Goal: Contribute content: Add original content to the website for others to see

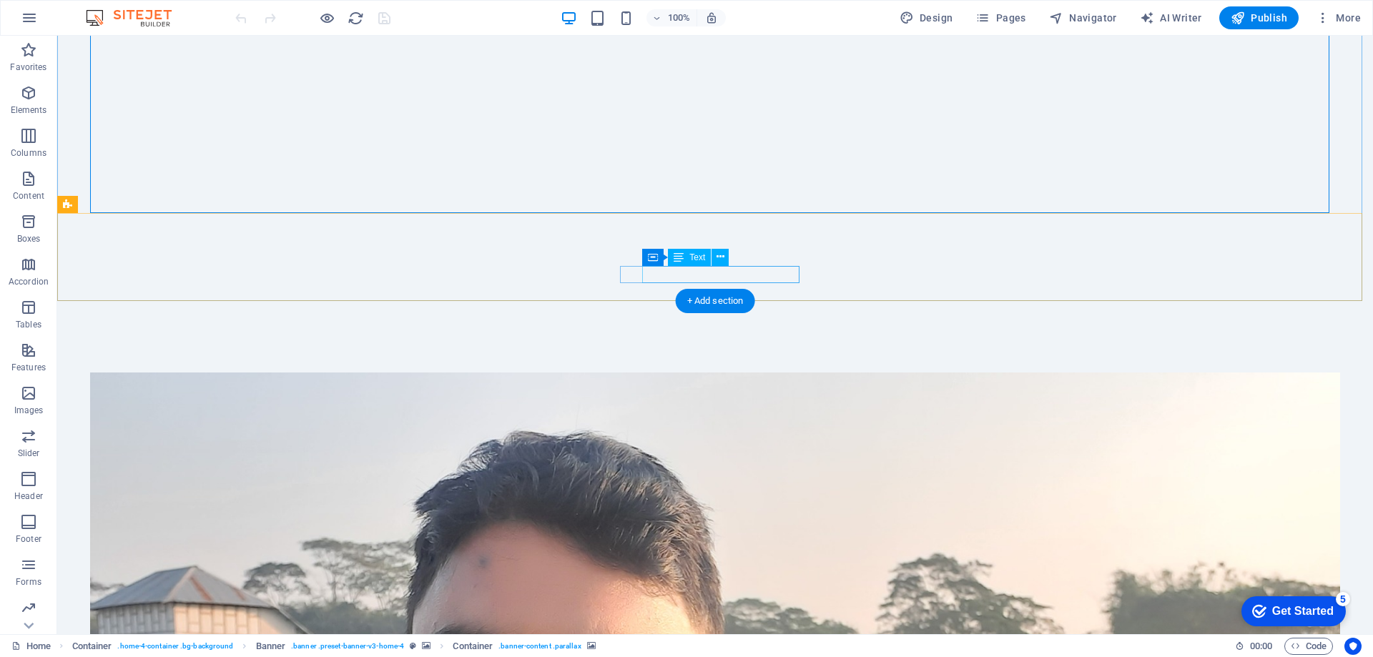
scroll to position [429, 0]
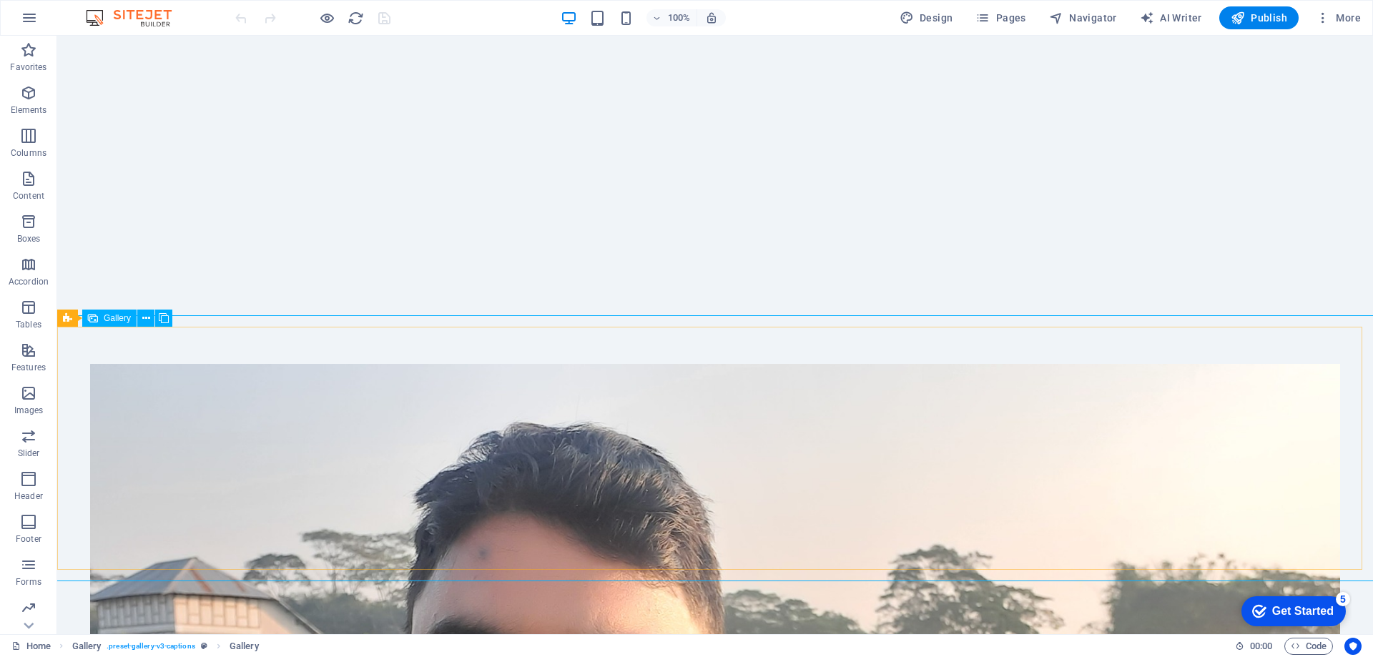
click at [119, 318] on span "Gallery" at bounding box center [117, 318] width 27 height 9
click at [153, 318] on button at bounding box center [145, 318] width 17 height 17
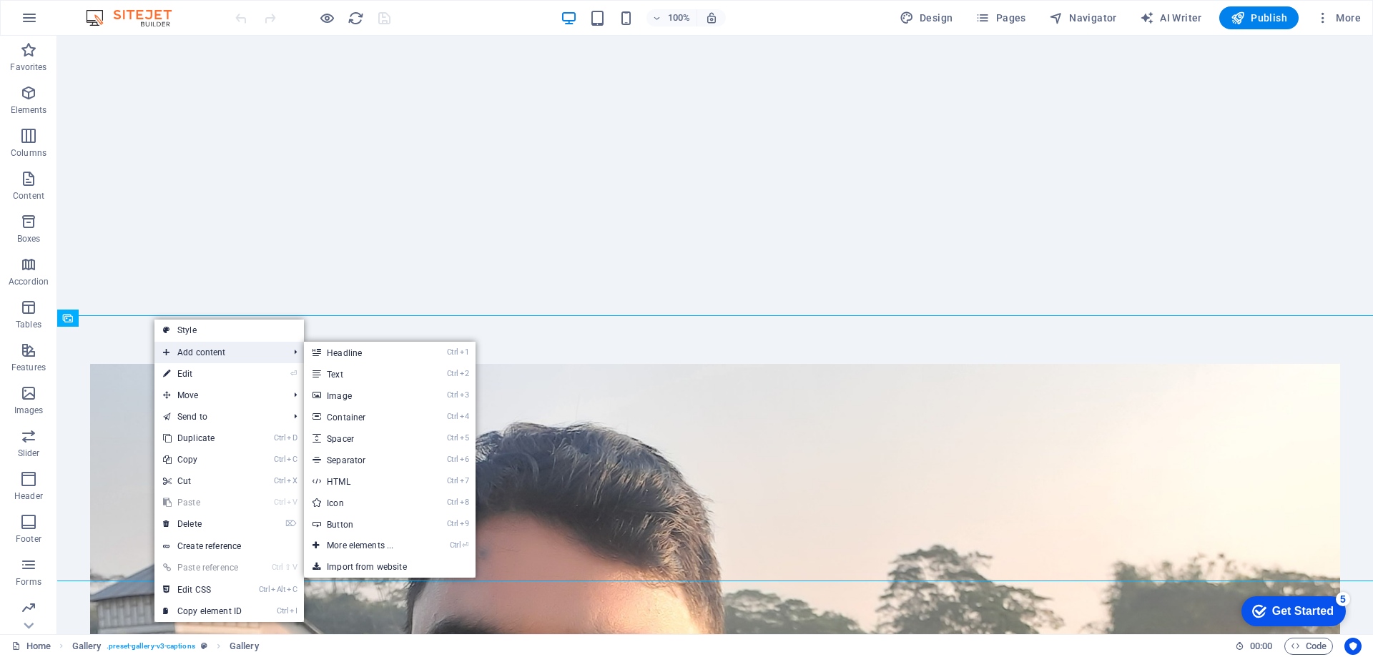
click at [206, 354] on span "Add content" at bounding box center [218, 352] width 128 height 21
click at [360, 355] on link "Ctrl 1 Headline" at bounding box center [363, 352] width 118 height 21
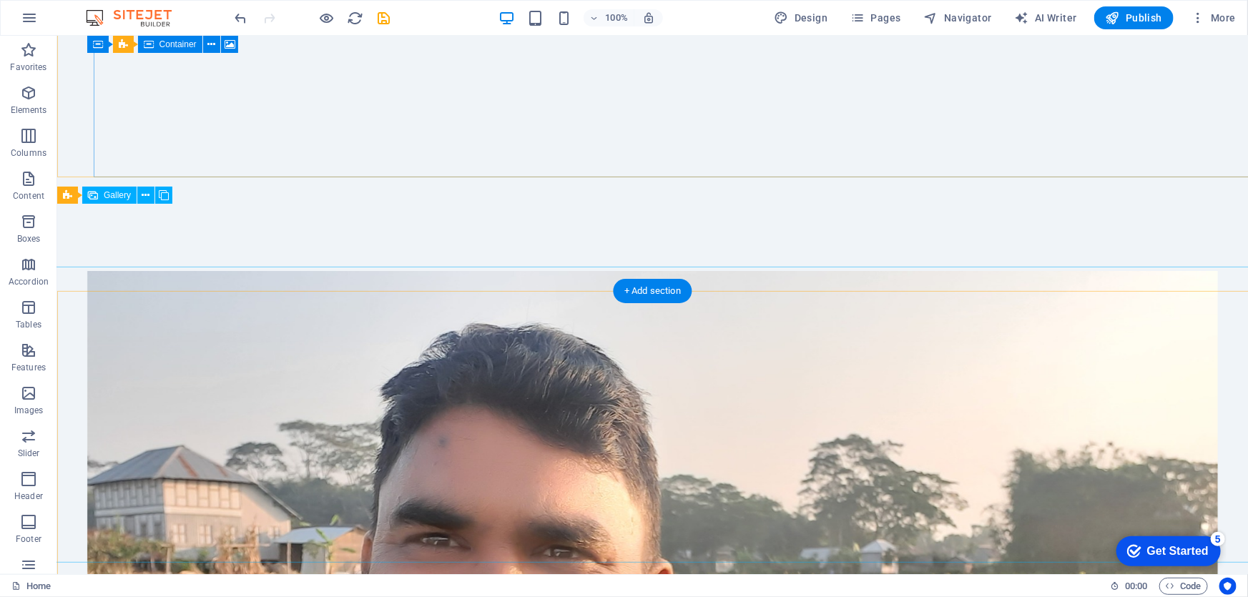
scroll to position [13, 0]
click at [109, 196] on span "Gallery" at bounding box center [117, 195] width 27 height 9
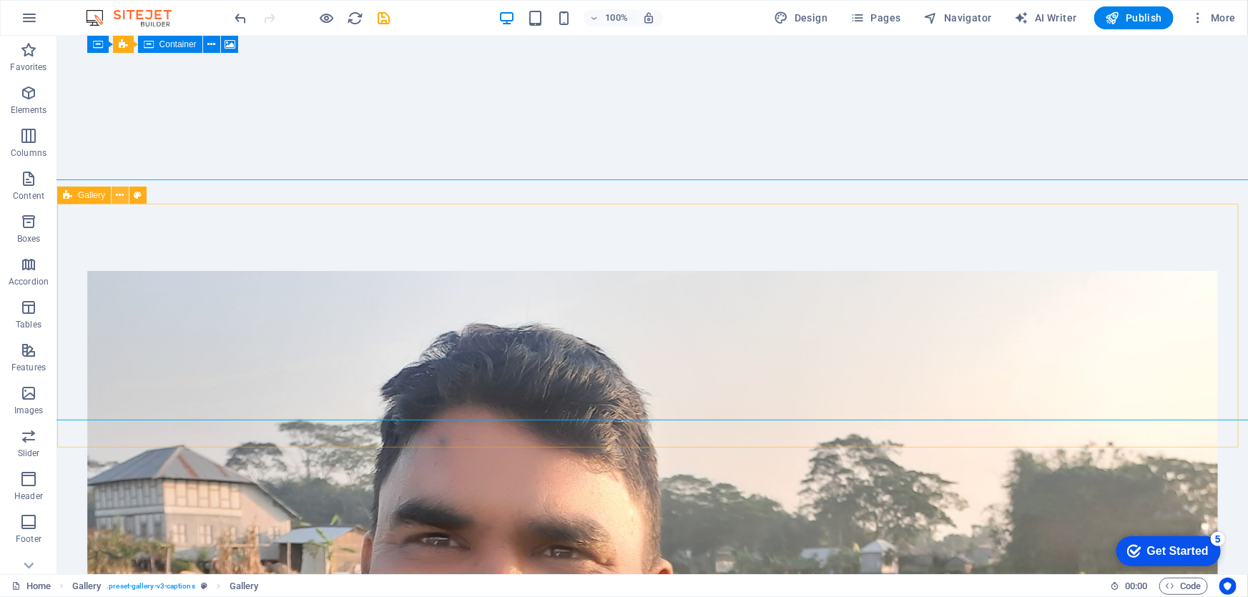
click at [118, 197] on icon at bounding box center [121, 195] width 8 height 15
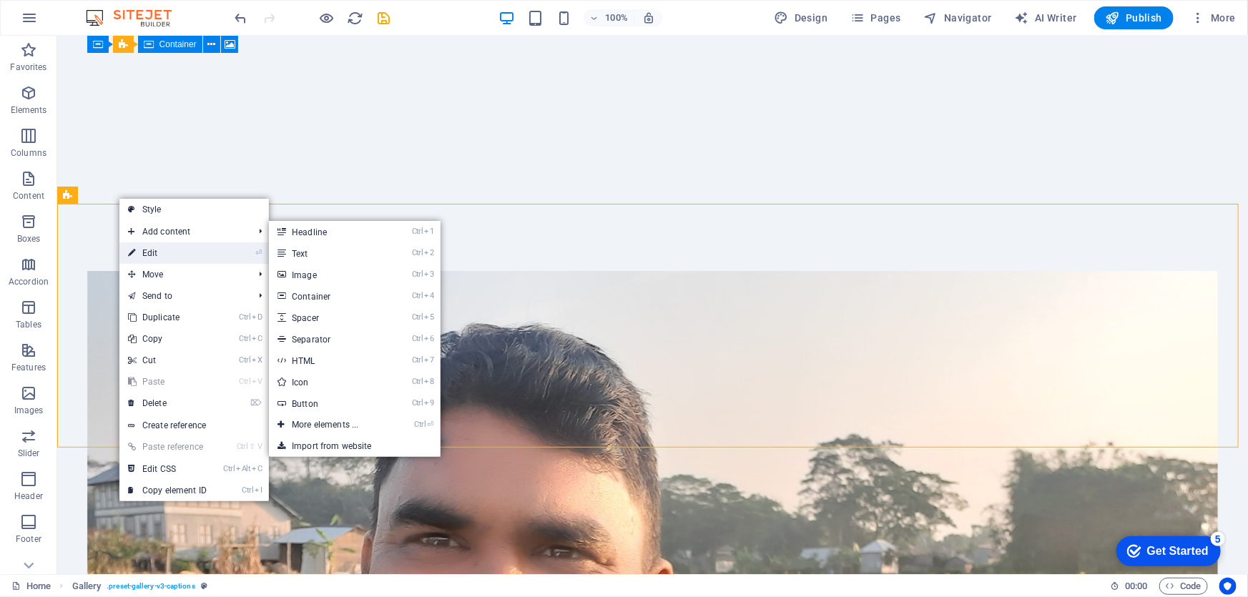
click at [155, 249] on link "⏎ Edit" at bounding box center [167, 252] width 96 height 21
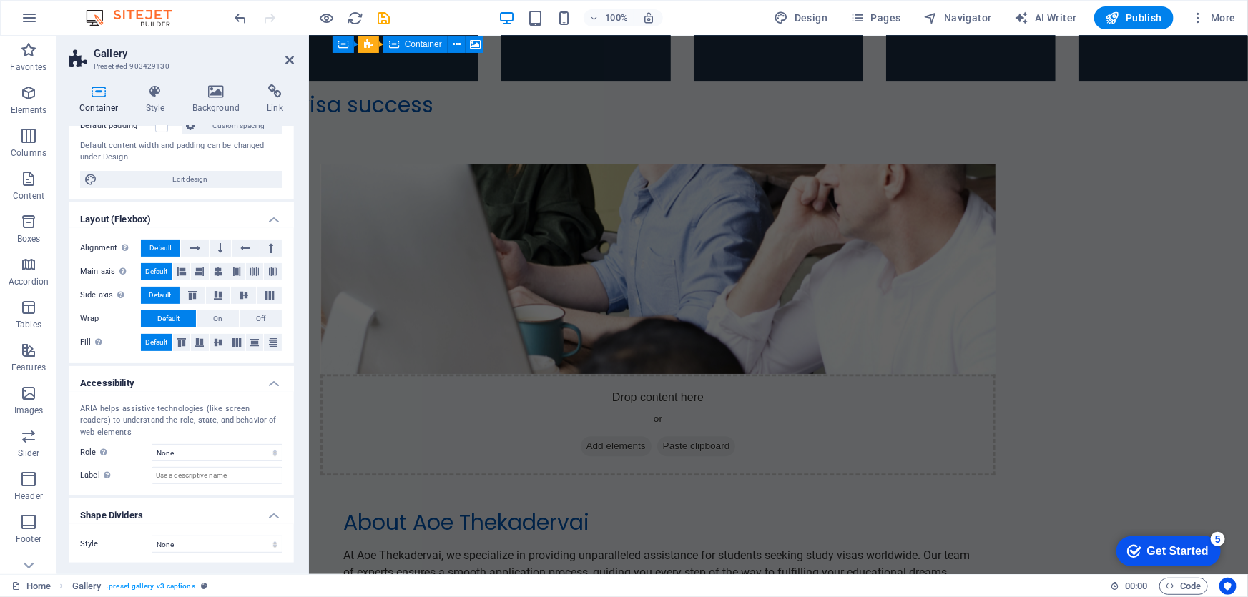
scroll to position [141, 0]
click at [39, 491] on p "Header" at bounding box center [28, 496] width 29 height 11
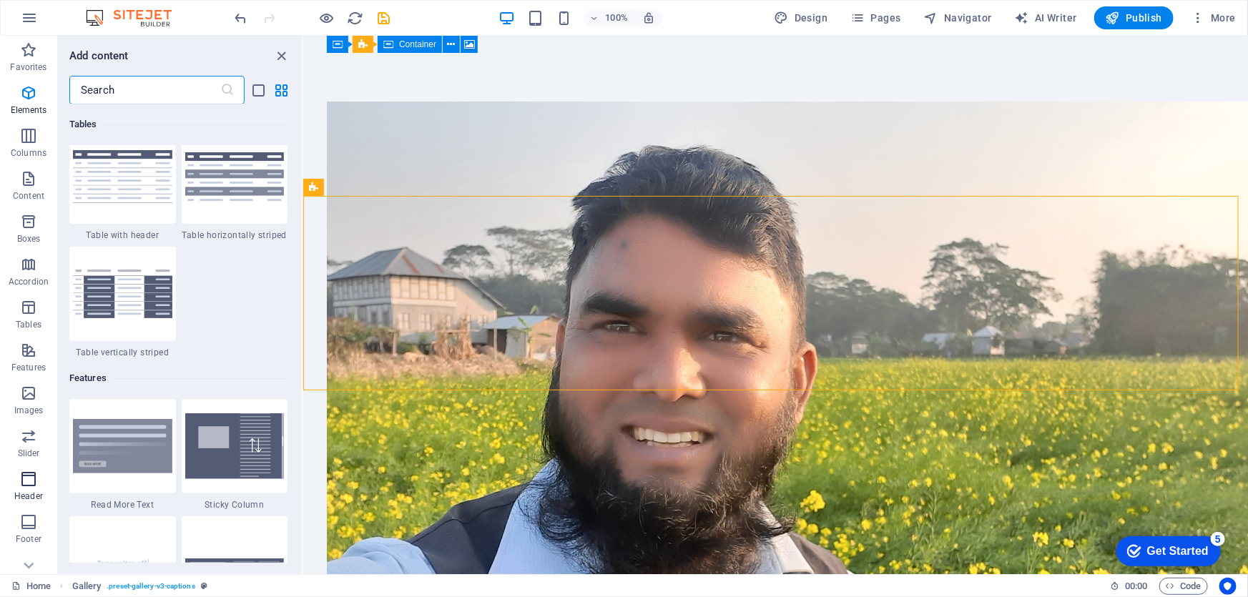
scroll to position [8611, 0]
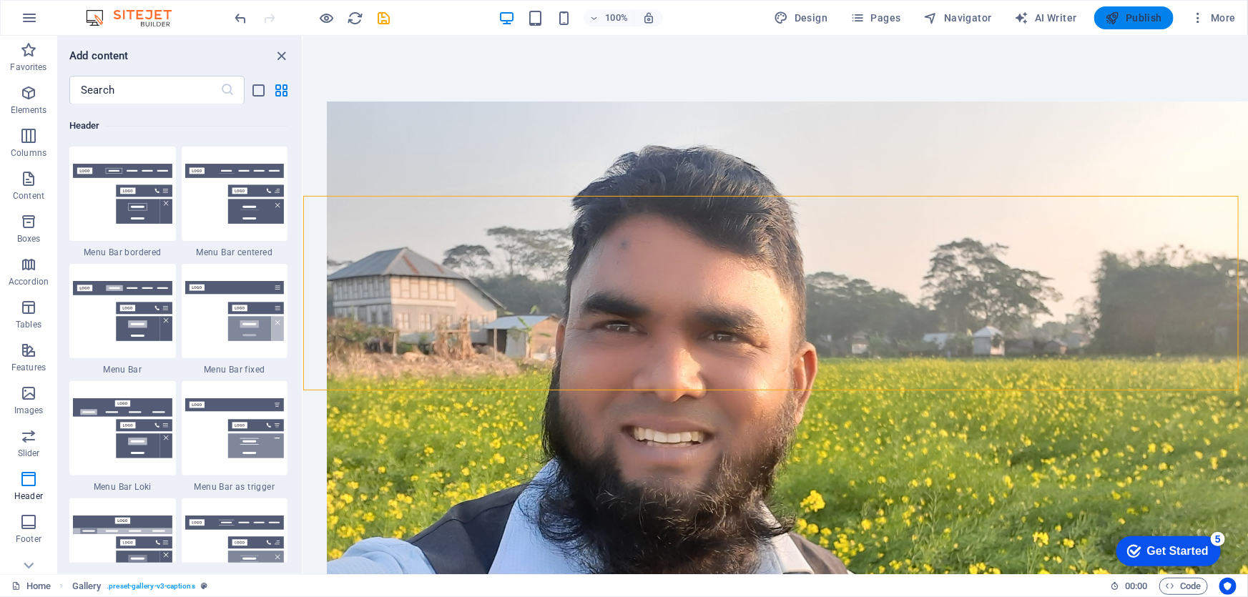
click at [0, 0] on span "Publish" at bounding box center [0, 0] width 0 height 0
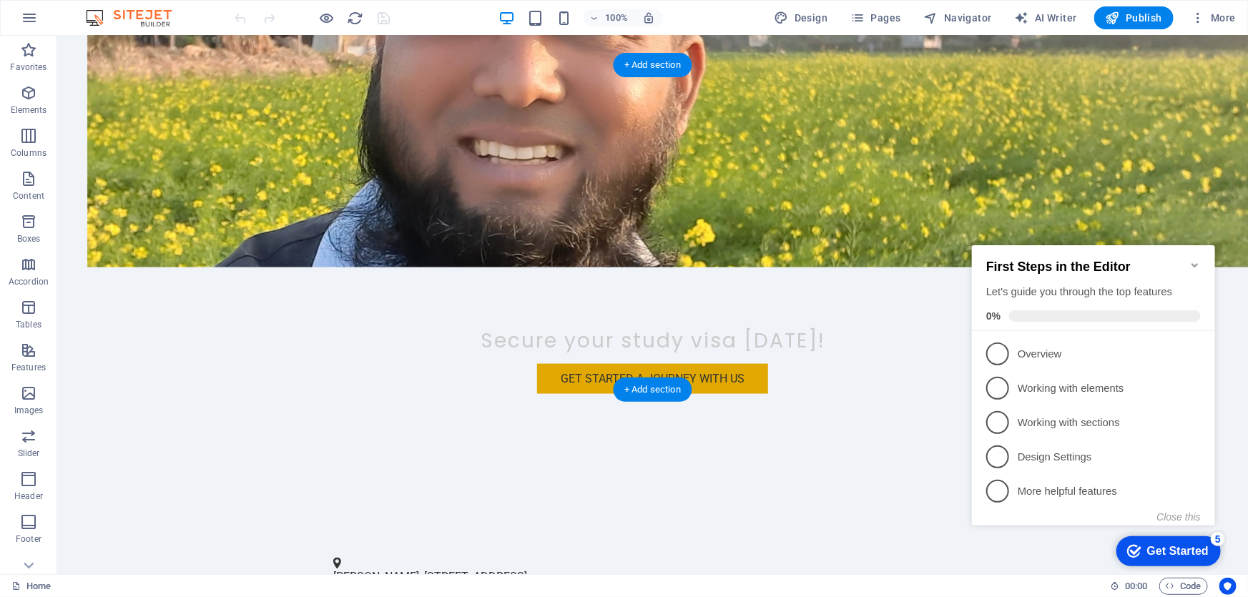
scroll to position [910, 0]
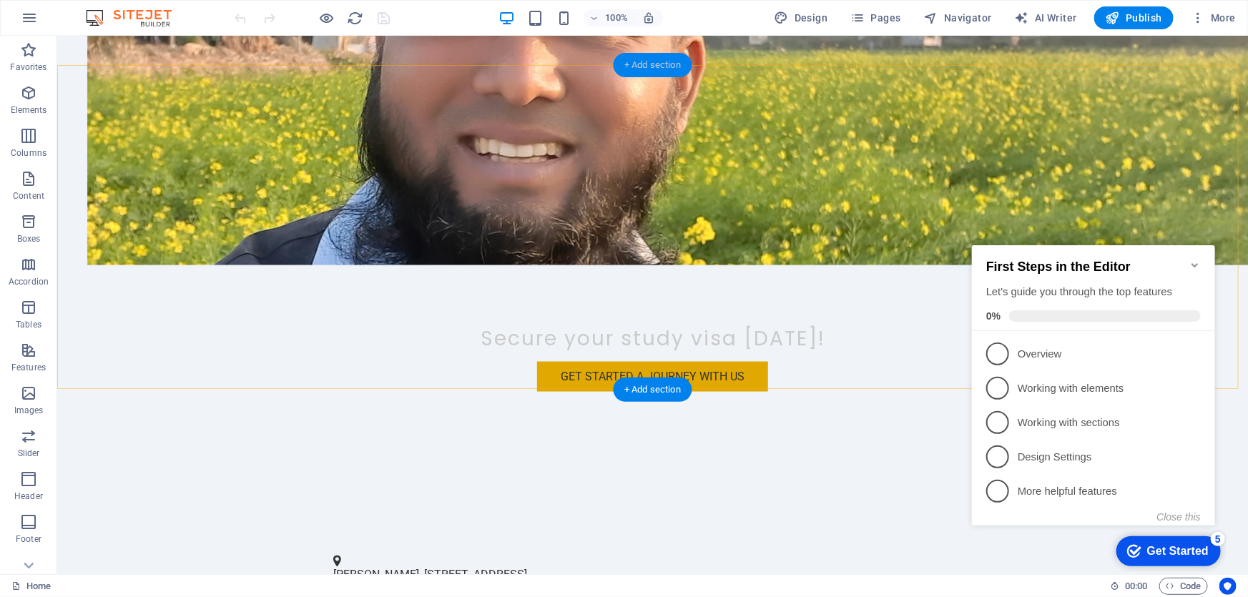
click at [652, 62] on div "+ Add section" at bounding box center [652, 65] width 79 height 24
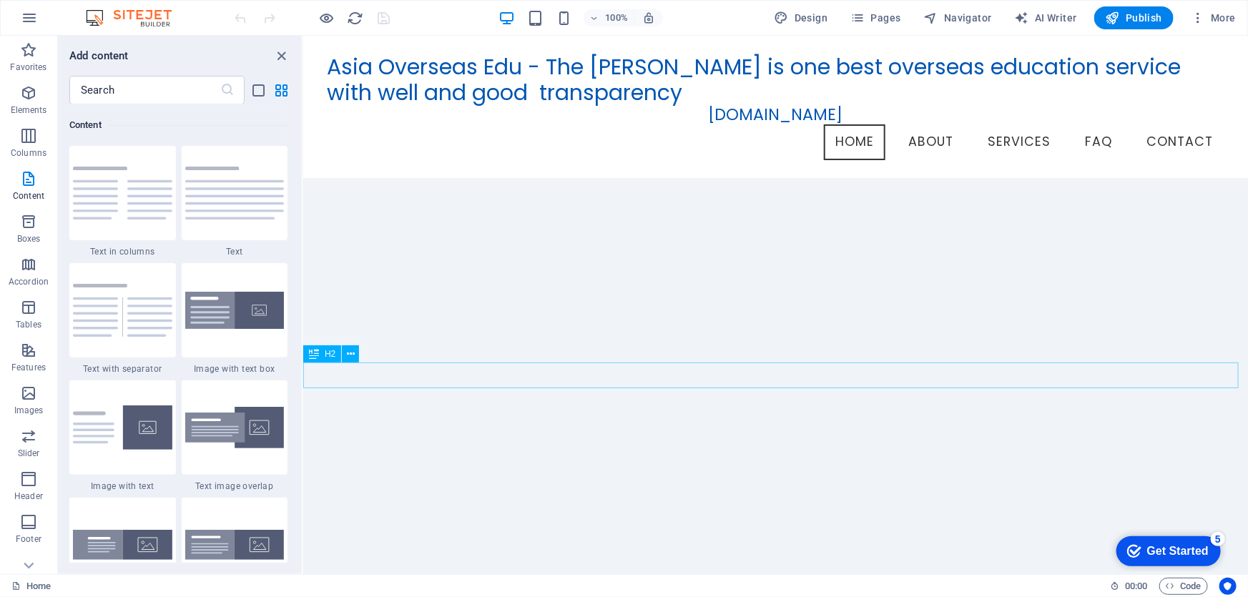
scroll to position [0, 0]
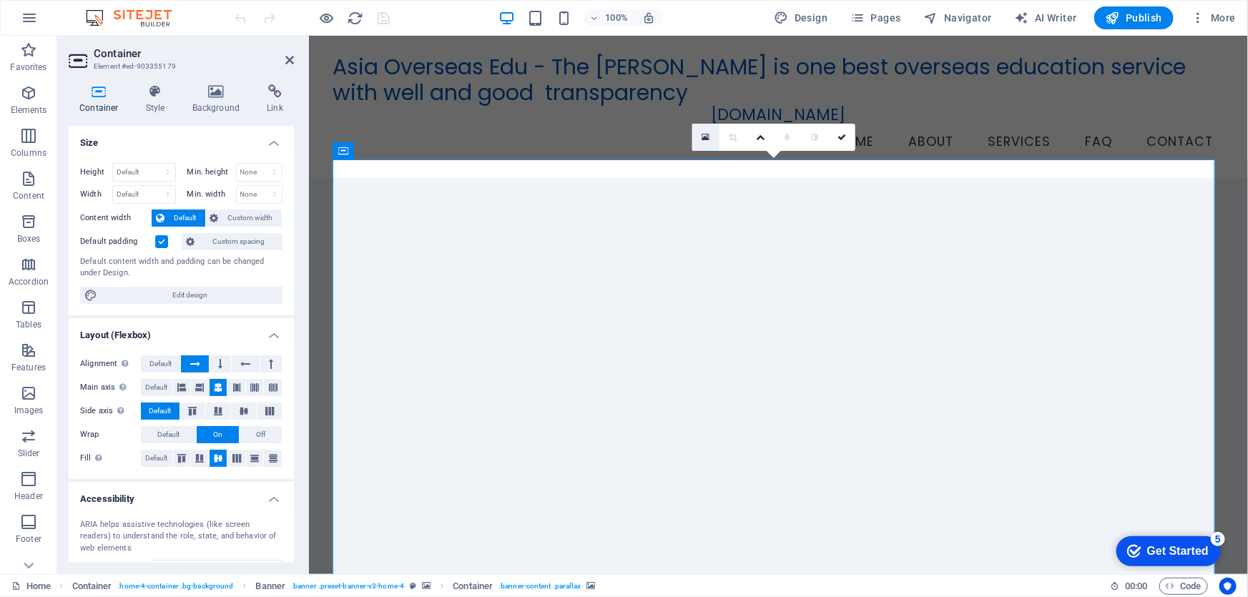
click at [702, 134] on icon at bounding box center [706, 137] width 8 height 10
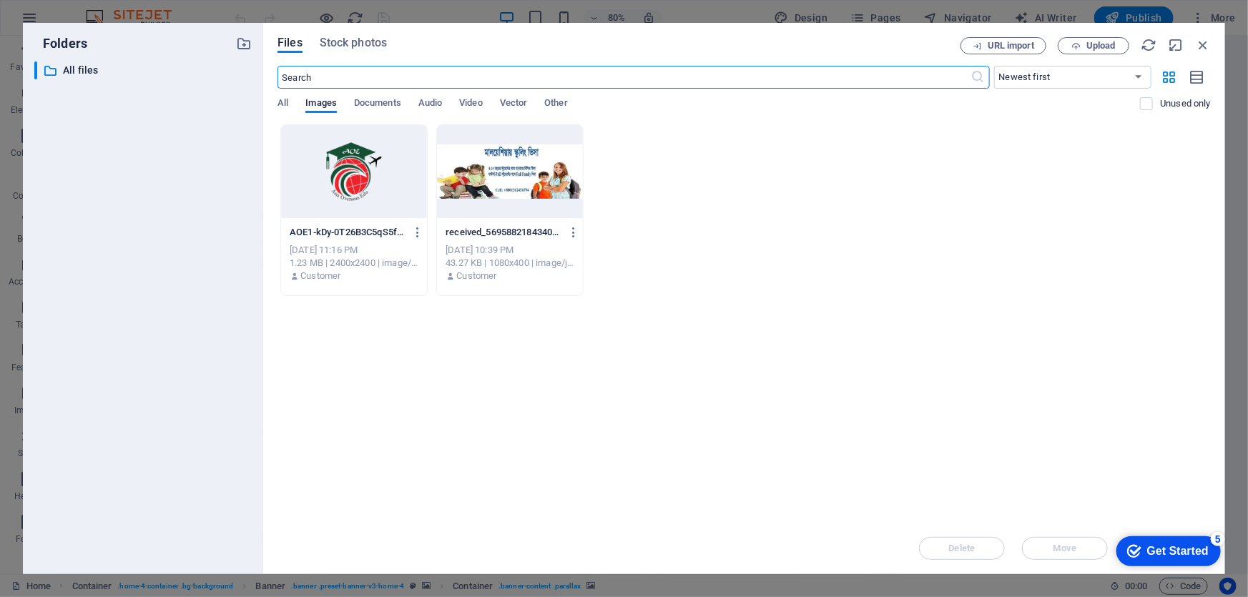
click at [493, 200] on div at bounding box center [510, 171] width 146 height 93
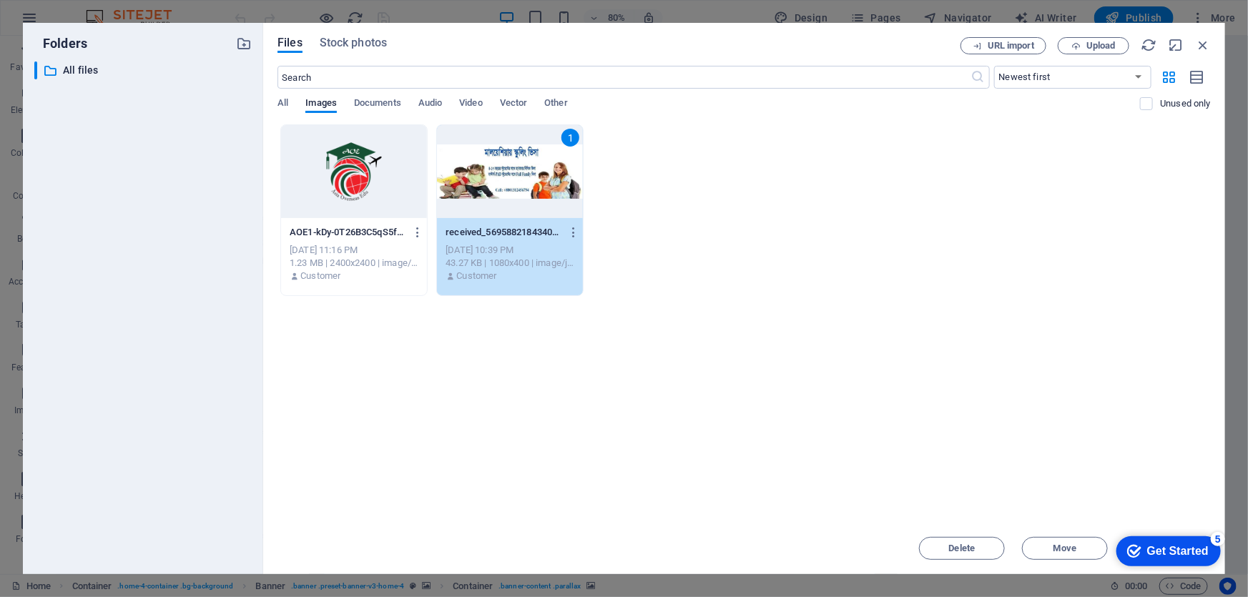
click at [493, 200] on div "1" at bounding box center [510, 171] width 146 height 93
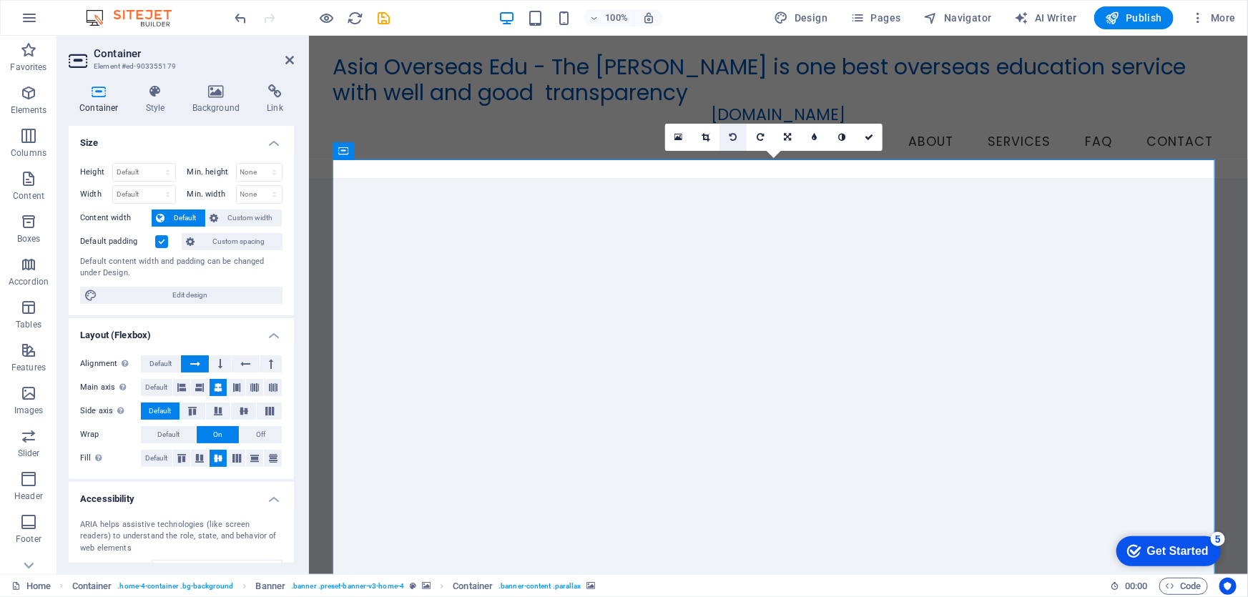
click at [739, 135] on link at bounding box center [732, 137] width 27 height 27
drag, startPoint x: 789, startPoint y: 224, endPoint x: 799, endPoint y: 262, distance: 39.2
click at [787, 137] on icon at bounding box center [787, 137] width 7 height 9
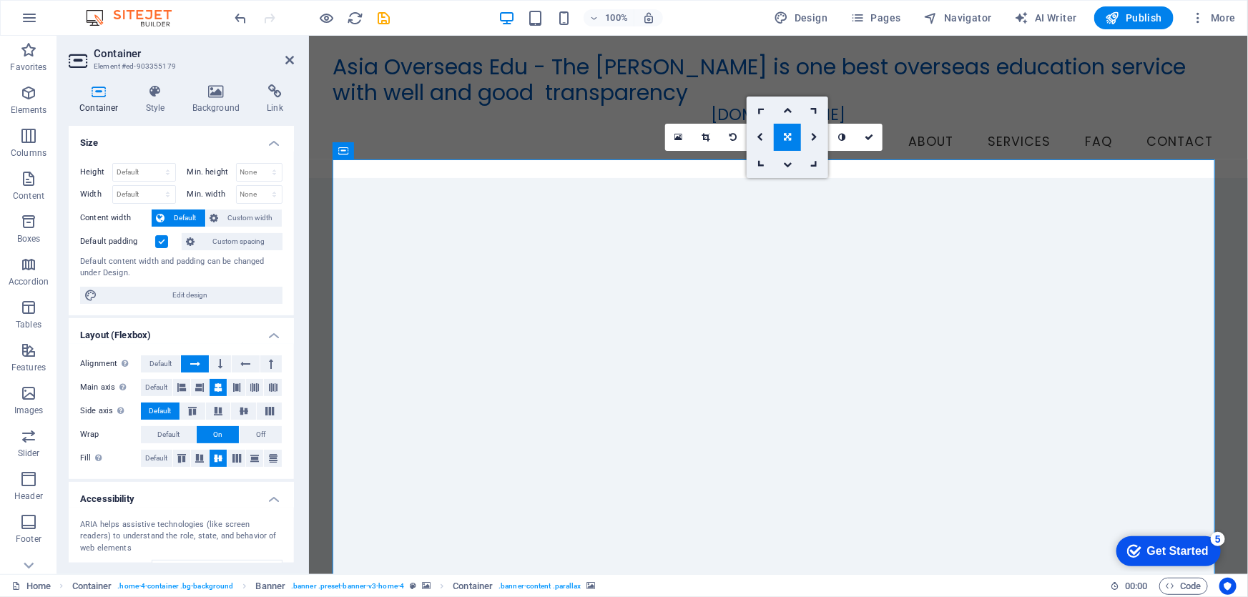
drag, startPoint x: 793, startPoint y: 226, endPoint x: 794, endPoint y: 272, distance: 46.5
click at [788, 132] on link at bounding box center [787, 137] width 27 height 27
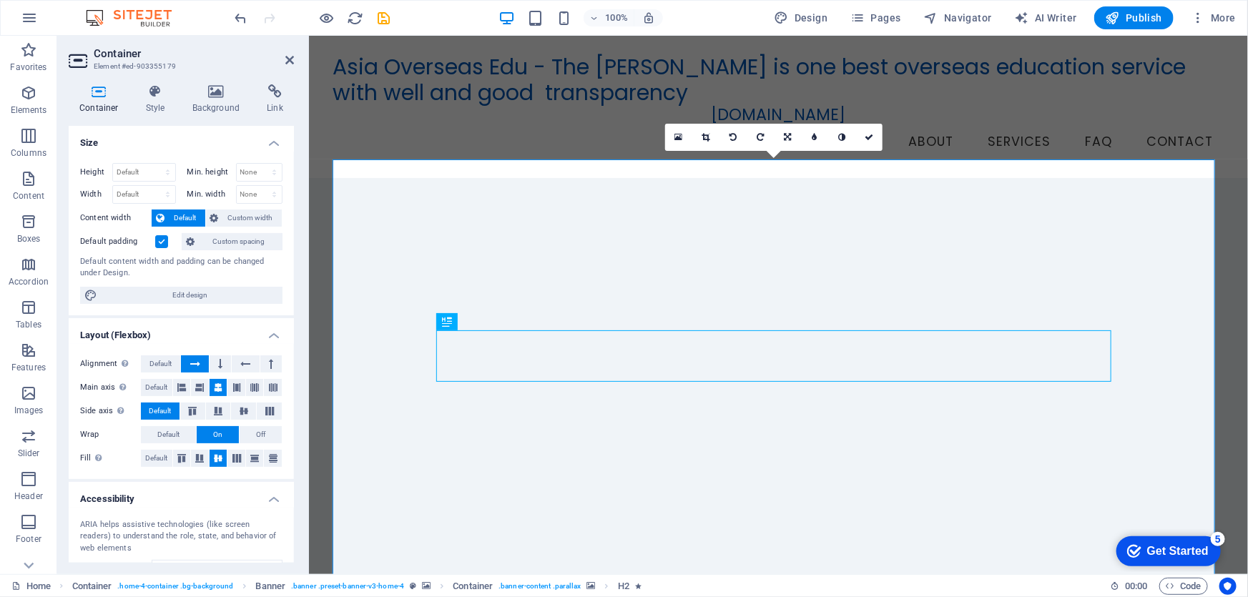
drag, startPoint x: 948, startPoint y: 259, endPoint x: 949, endPoint y: 310, distance: 50.8
drag, startPoint x: 915, startPoint y: 287, endPoint x: 900, endPoint y: 209, distance: 79.4
click at [794, 134] on link at bounding box center [787, 137] width 27 height 27
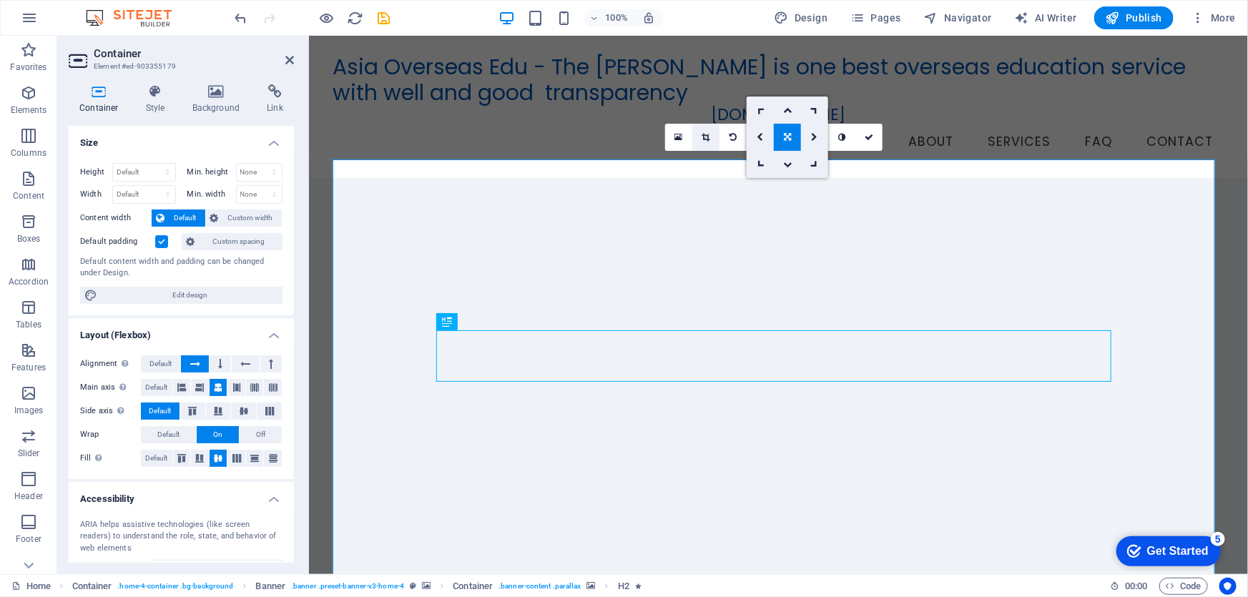
click at [708, 132] on link at bounding box center [705, 137] width 27 height 27
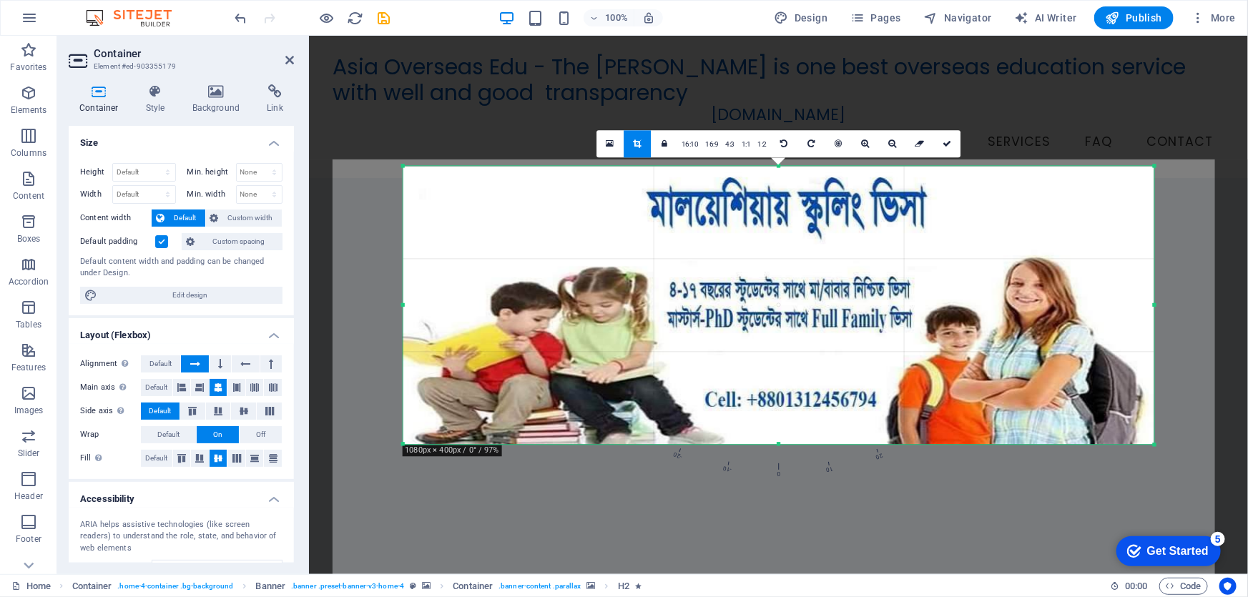
click at [771, 250] on div at bounding box center [779, 305] width 752 height 278
click at [1193, 550] on div "Get Started" at bounding box center [1177, 550] width 62 height 13
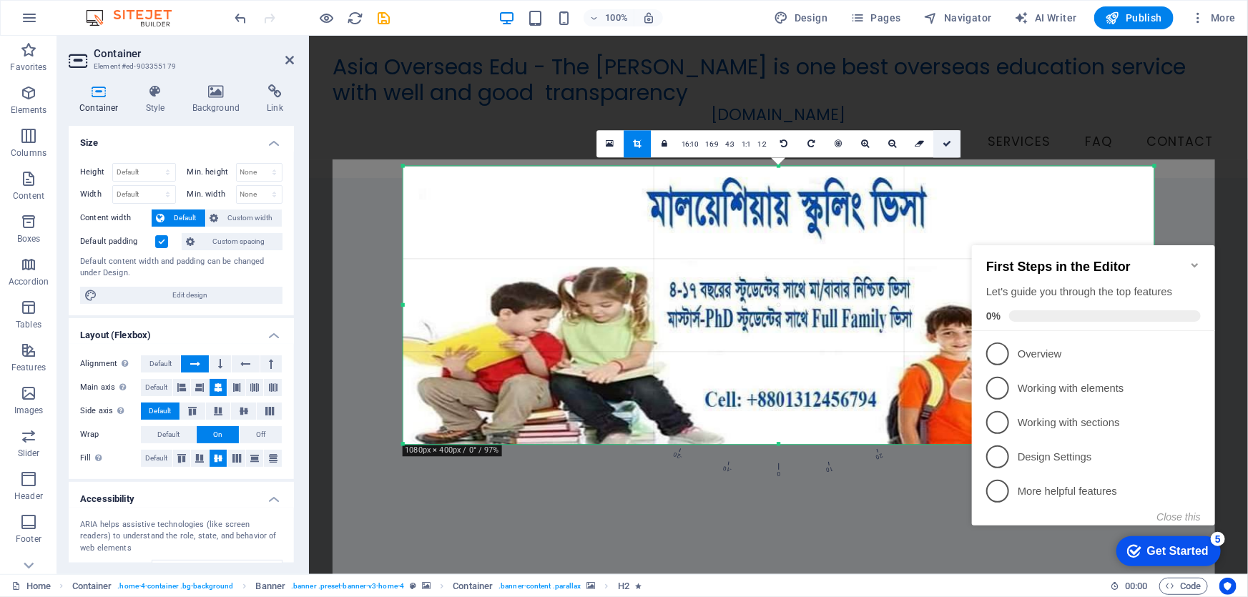
click at [949, 143] on icon at bounding box center [947, 143] width 9 height 9
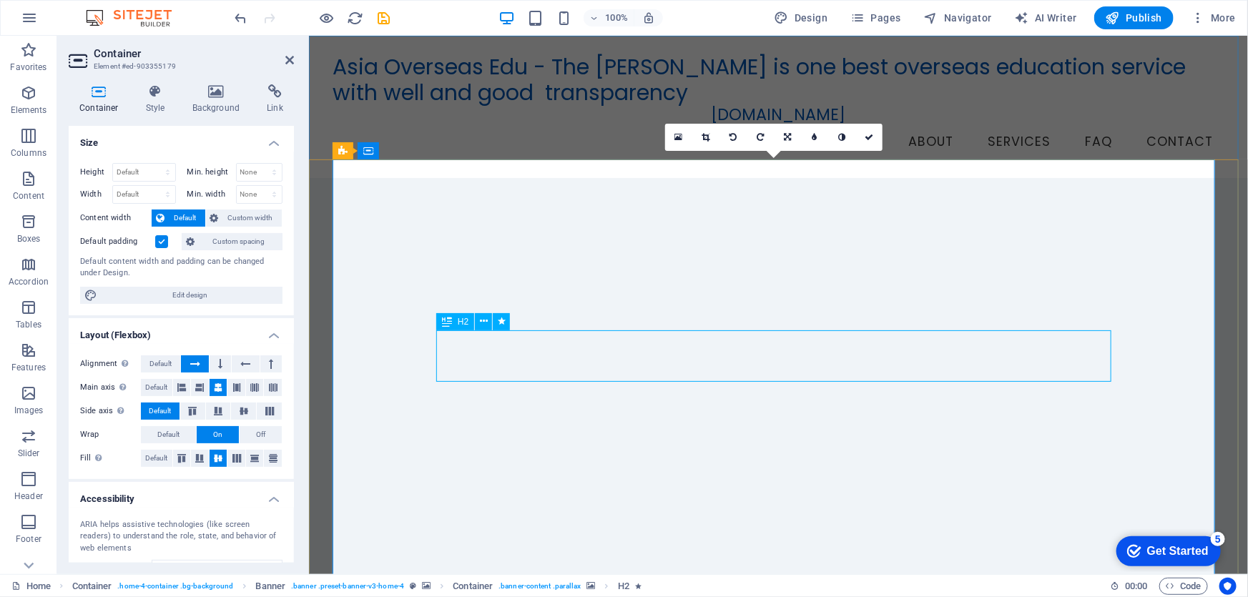
click at [676, 132] on icon at bounding box center [678, 137] width 8 height 10
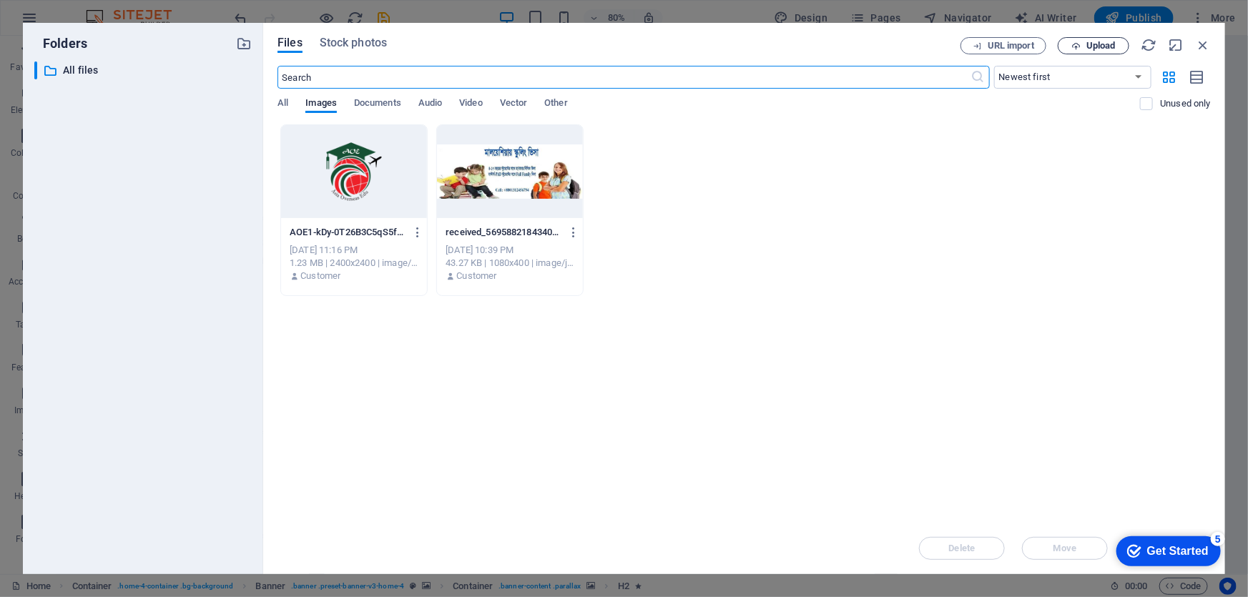
click at [1096, 42] on span "Upload" at bounding box center [1100, 45] width 29 height 9
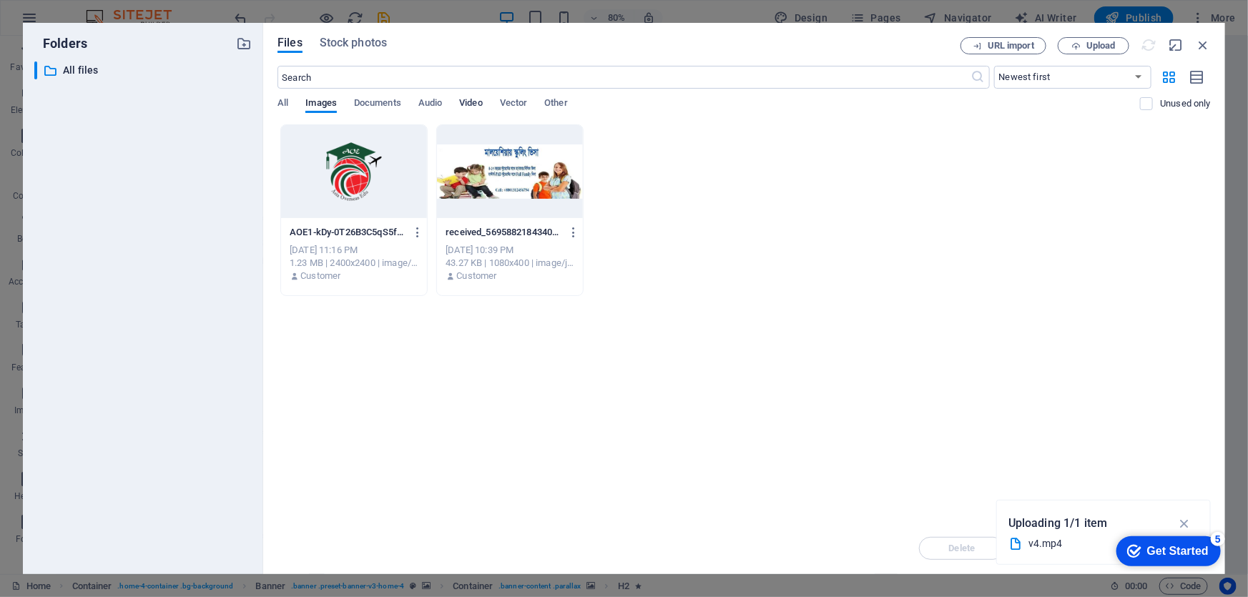
click at [476, 101] on span "Video" at bounding box center [470, 104] width 23 height 20
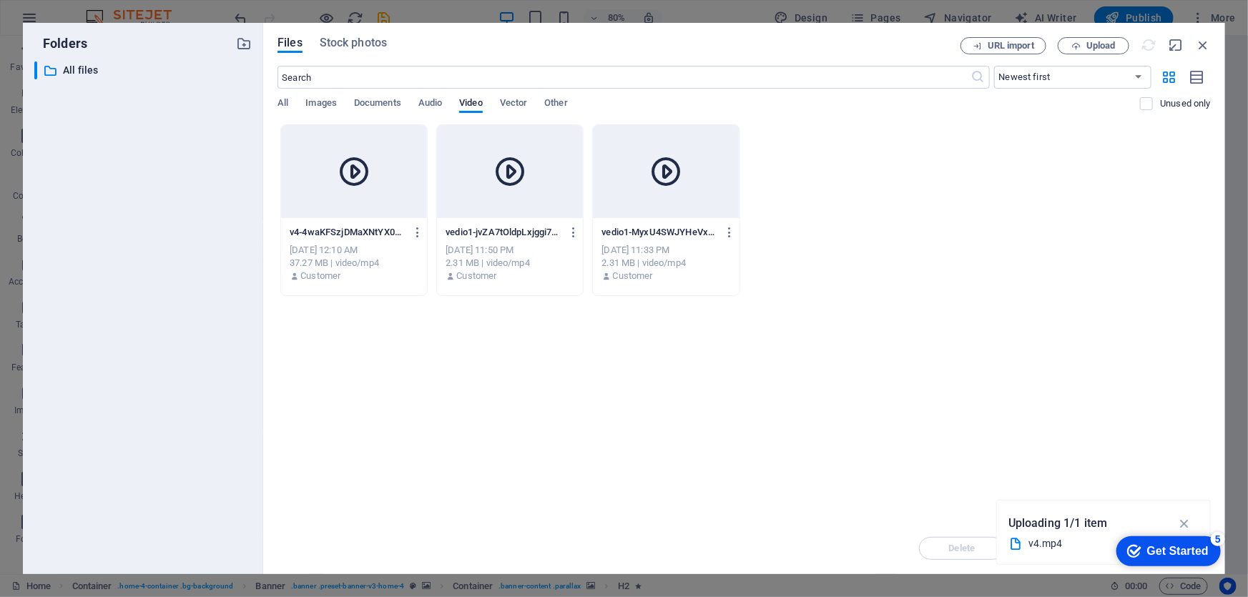
click at [350, 222] on div "v4-4waKFSzjDMaXNtYX0G9yug.mp4 v4-4waKFSzjDMaXNtYX0G9yug.mp4" at bounding box center [354, 232] width 129 height 23
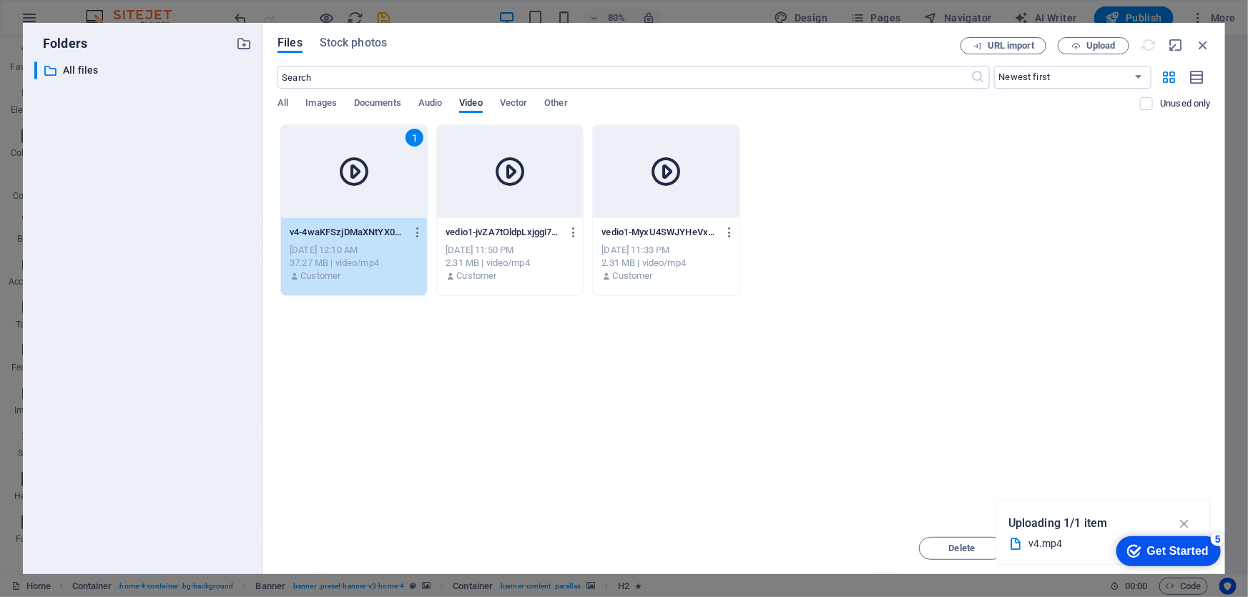
click at [350, 222] on div "v4-4waKFSzjDMaXNtYX0G9yug.mp4 v4-4waKFSzjDMaXNtYX0G9yug.mp4" at bounding box center [354, 232] width 129 height 23
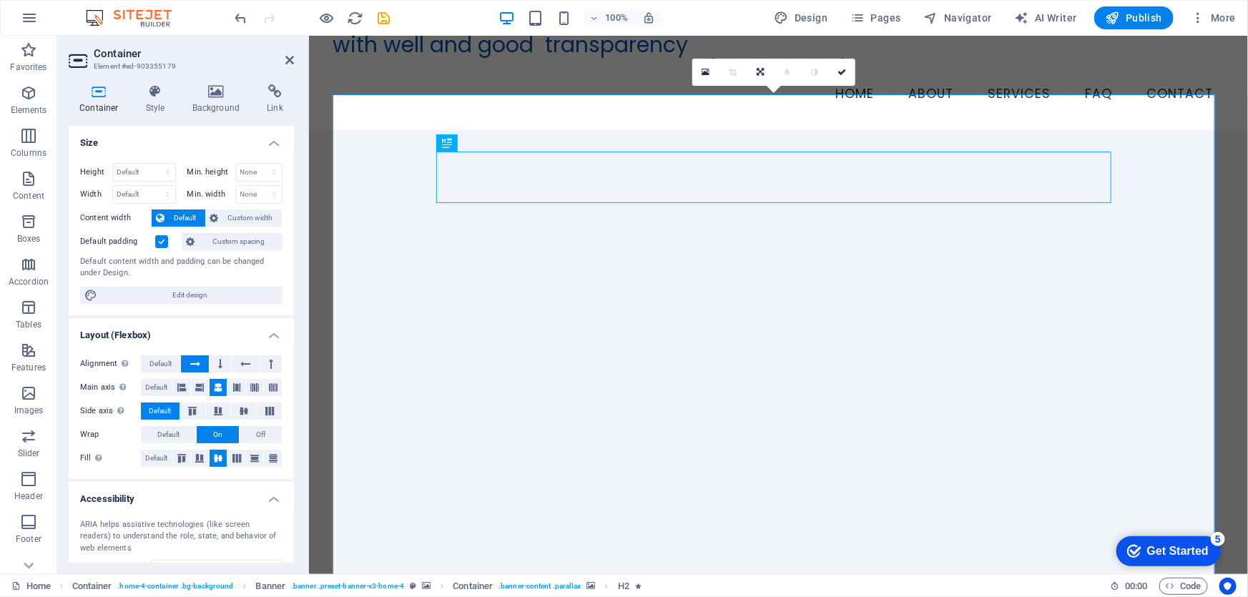
scroll to position [64, 0]
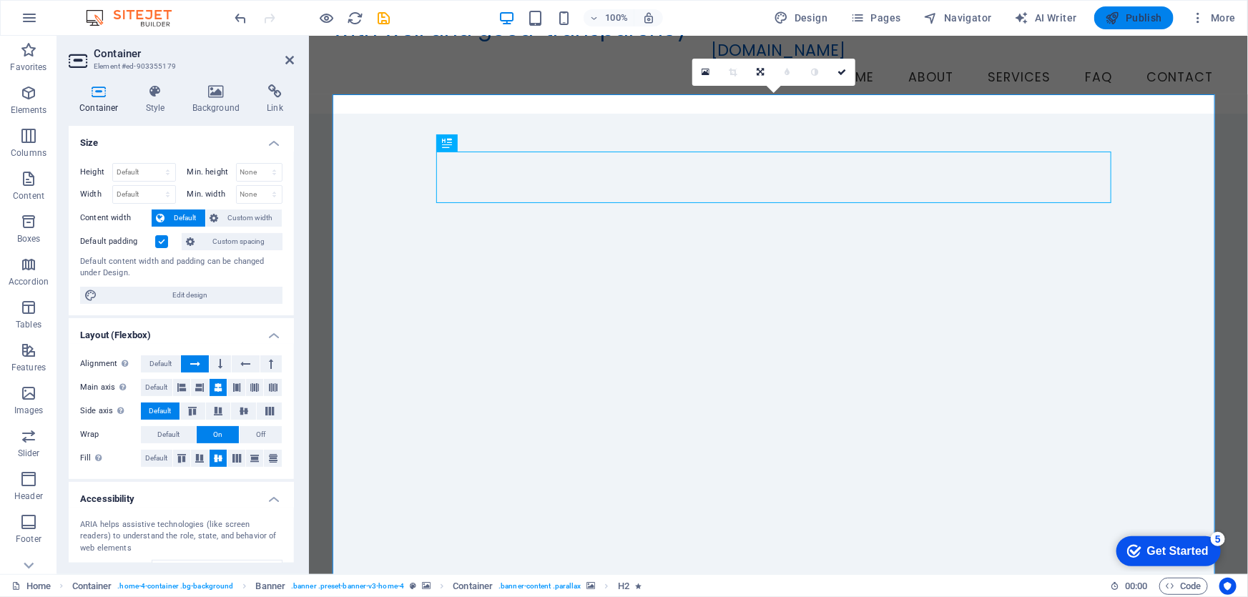
drag, startPoint x: 1144, startPoint y: 15, endPoint x: 983, endPoint y: 139, distance: 204.0
